Goal: Task Accomplishment & Management: Manage account settings

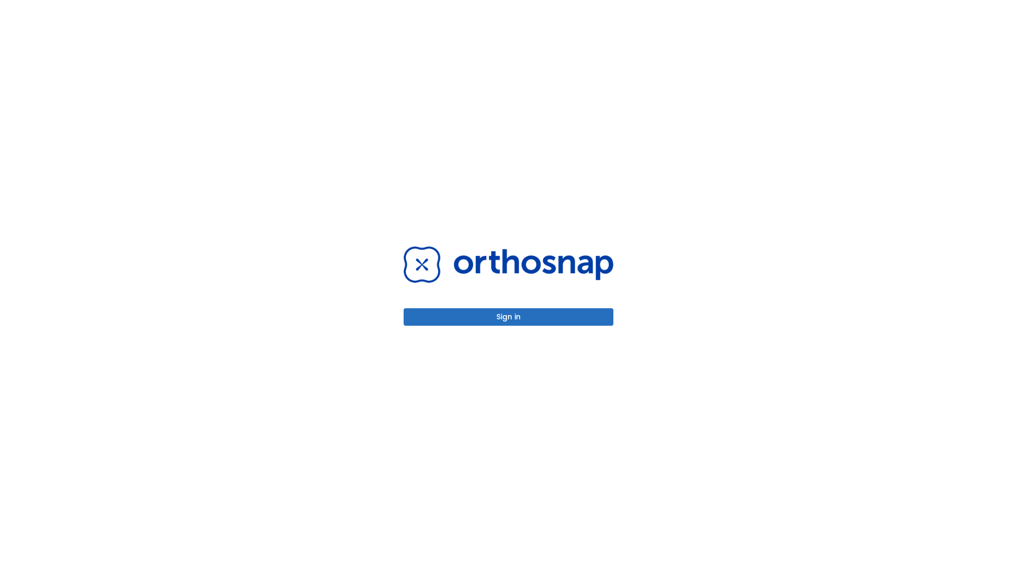
click at [508, 317] on button "Sign in" at bounding box center [509, 316] width 210 height 17
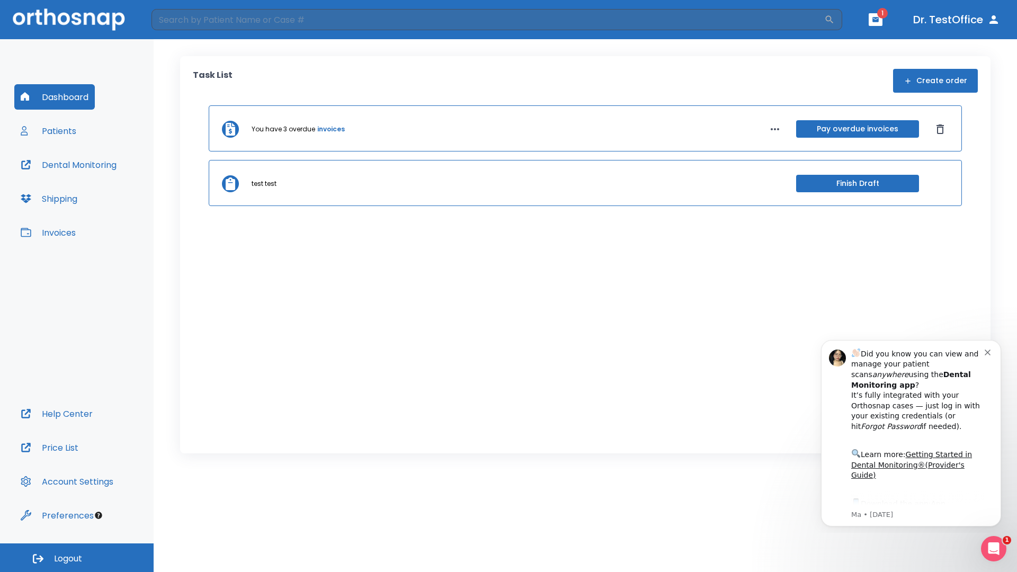
click at [77, 558] on span "Logout" at bounding box center [68, 559] width 28 height 12
